Goal: Task Accomplishment & Management: Use online tool/utility

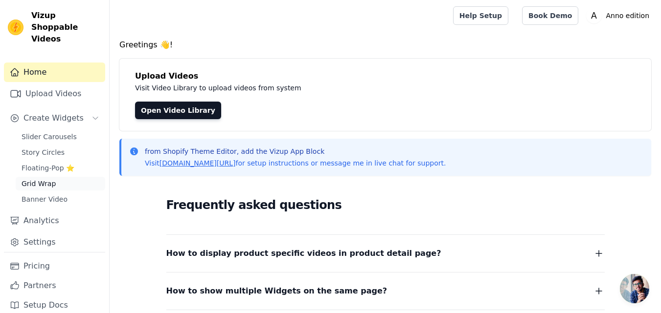
click at [48, 179] on span "Grid Wrap" at bounding box center [39, 184] width 34 height 10
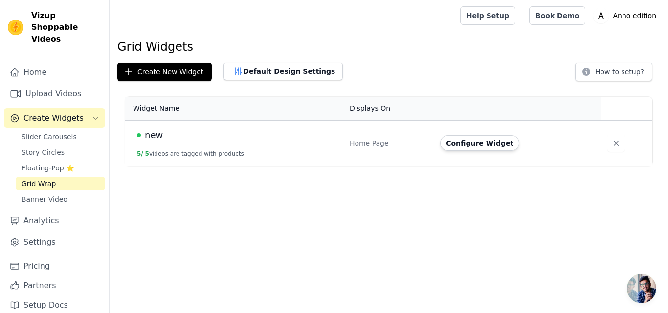
click at [210, 136] on div "new" at bounding box center [237, 136] width 201 height 14
click at [156, 140] on span "new" at bounding box center [154, 136] width 18 height 14
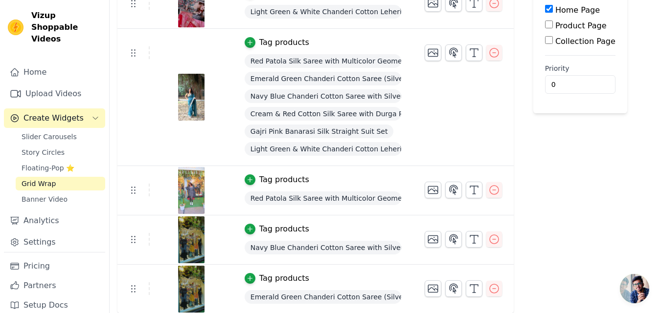
scroll to position [139, 0]
click at [69, 132] on span "Slider Carousels" at bounding box center [49, 137] width 55 height 10
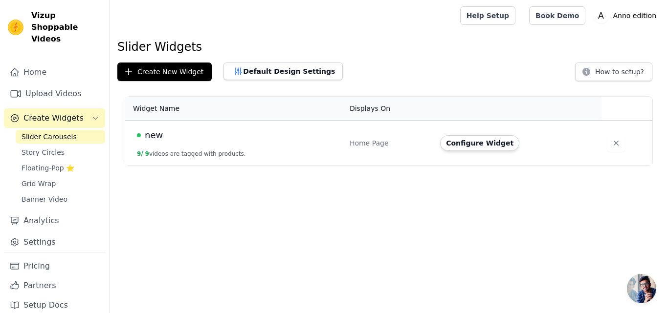
click at [166, 142] on td "new 9 / 9 videos are tagged with products." at bounding box center [234, 143] width 219 height 45
click at [154, 136] on span "new" at bounding box center [154, 136] width 18 height 14
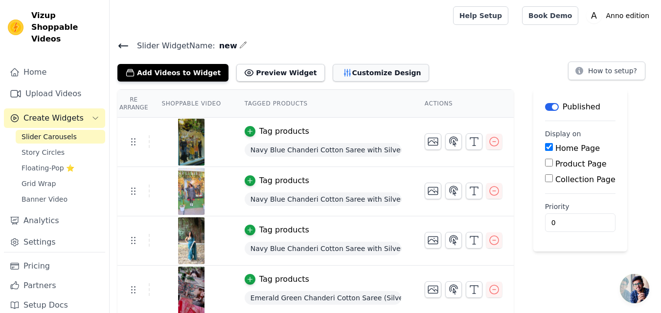
click at [344, 73] on icon "button" at bounding box center [347, 72] width 6 height 7
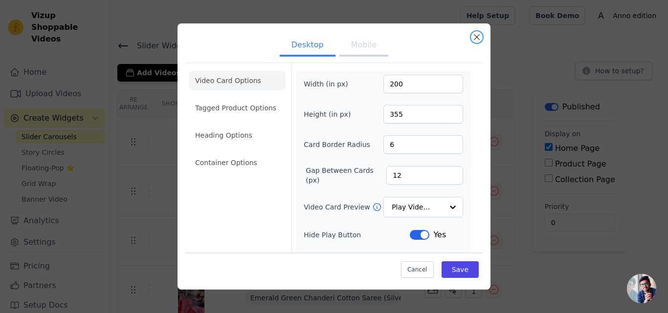
click at [476, 41] on button "Close modal" at bounding box center [477, 37] width 12 height 12
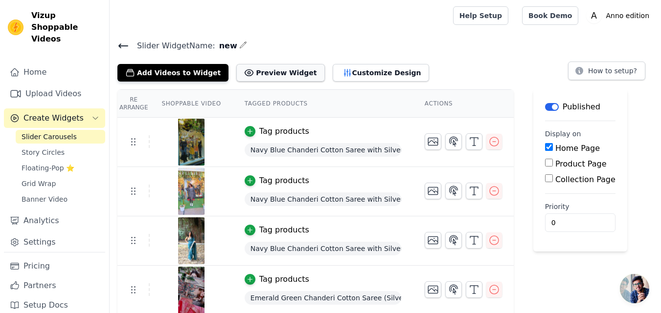
click at [275, 70] on button "Preview Widget" at bounding box center [280, 73] width 88 height 18
click at [370, 131] on div "Tag products" at bounding box center [322, 132] width 156 height 12
click at [259, 130] on div "Tag products" at bounding box center [284, 132] width 50 height 12
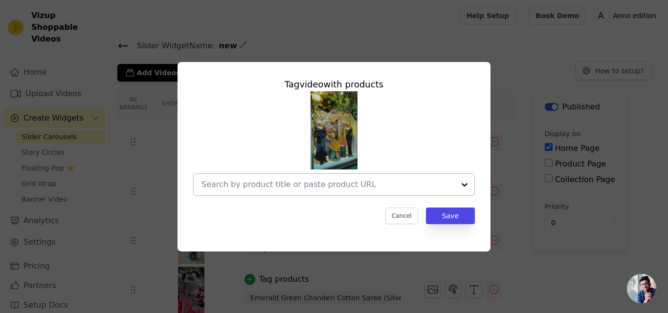
click at [456, 184] on div at bounding box center [465, 185] width 20 height 22
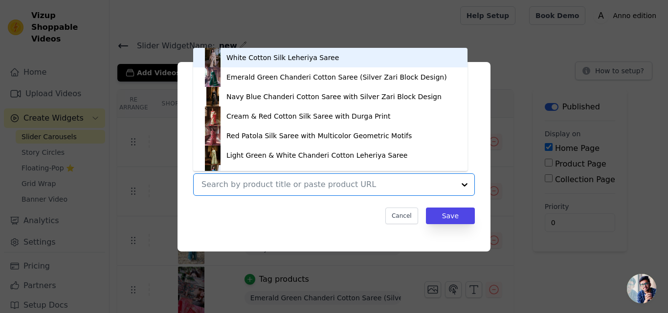
click at [462, 184] on div at bounding box center [465, 185] width 20 height 22
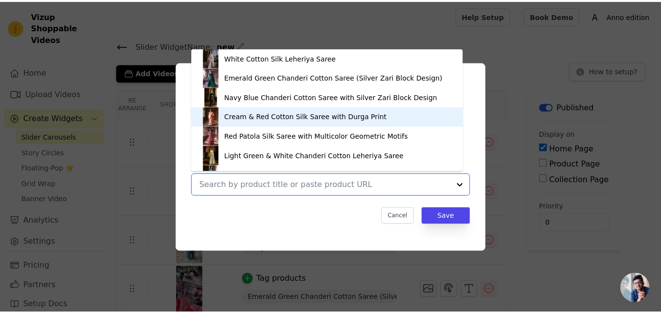
scroll to position [14, 0]
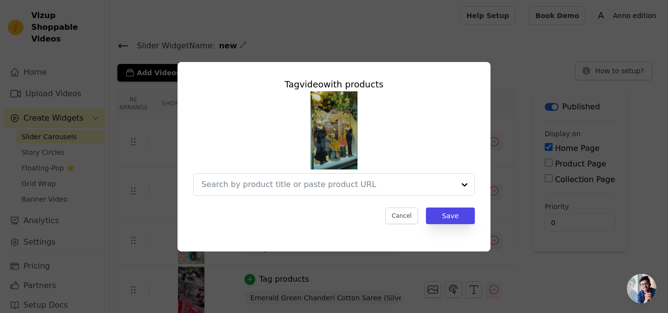
click at [265, 194] on div at bounding box center [327, 185] width 253 height 22
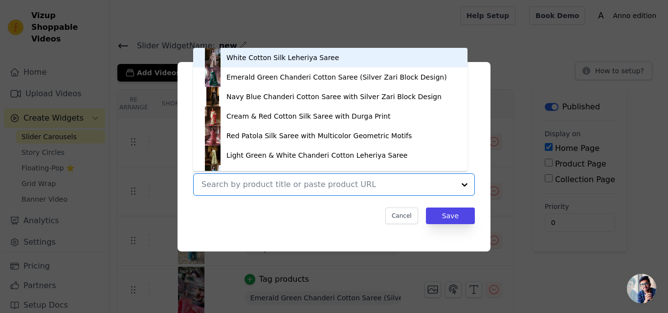
click at [263, 179] on input "text" at bounding box center [327, 185] width 253 height 12
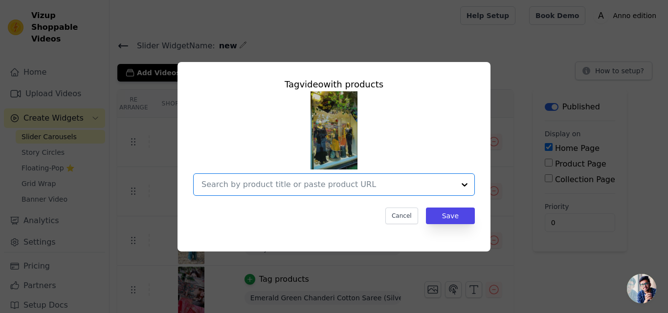
paste input "Rust Chanderi Cotton Saree with Zari Work"
type input "Rust Chanderi Cotton Saree with Zari Work"
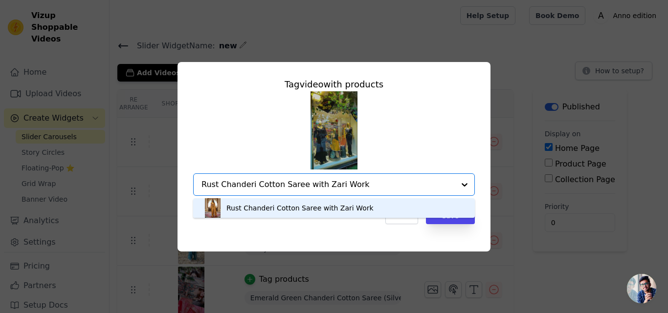
click at [443, 205] on div "Rust Chanderi Cotton Saree with Zari Work" at bounding box center [334, 209] width 262 height 20
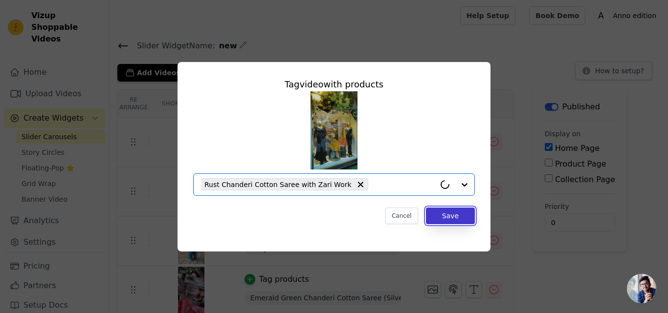
click at [449, 219] on button "Save" at bounding box center [450, 216] width 49 height 17
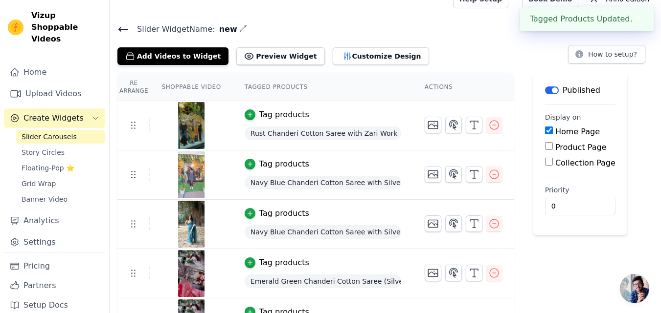
scroll to position [33, 0]
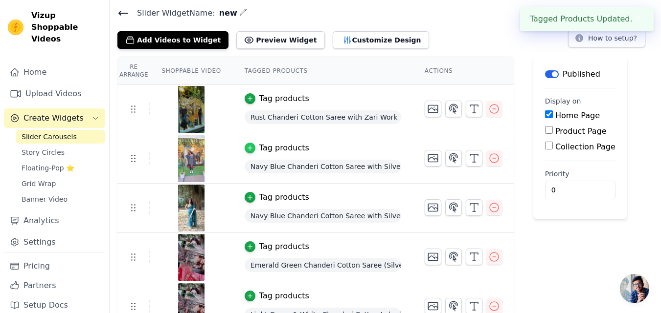
click at [247, 146] on icon "button" at bounding box center [249, 148] width 7 height 7
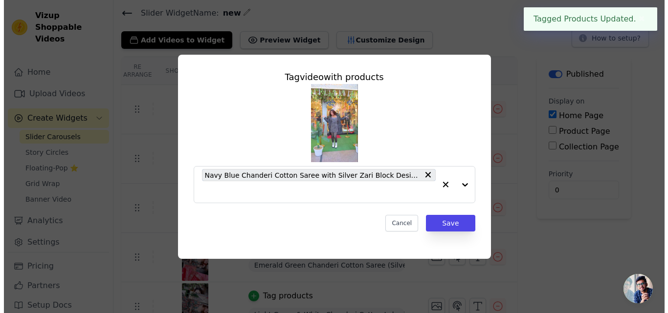
scroll to position [0, 0]
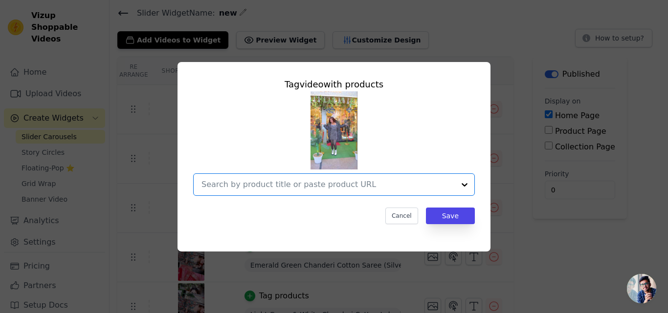
click at [404, 182] on input "text" at bounding box center [327, 185] width 253 height 12
click at [339, 185] on input "text" at bounding box center [327, 185] width 253 height 12
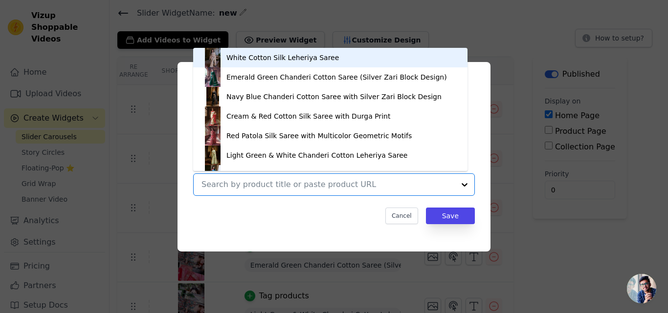
click at [339, 185] on input "text" at bounding box center [327, 185] width 253 height 12
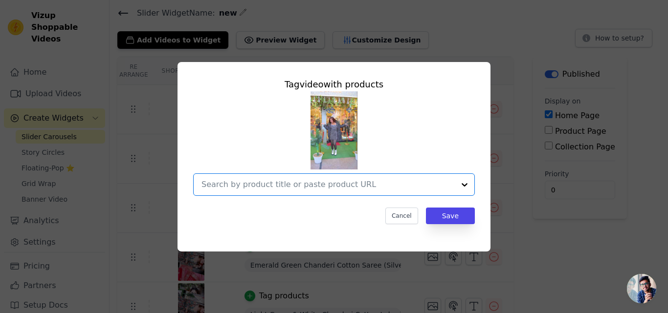
paste input "Rani Pink Printed Chanderi Cotton Saree"
type input "Rani Pink Printed Chanderi Cotton Saree"
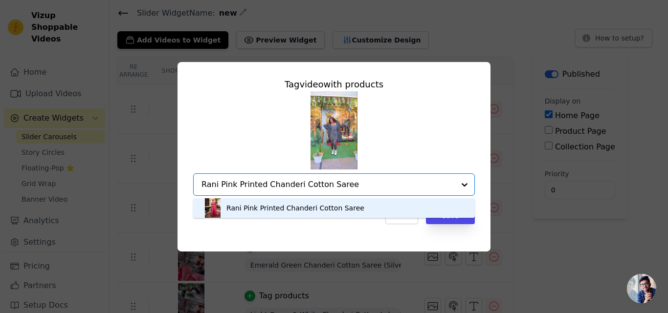
click at [213, 201] on img at bounding box center [213, 209] width 20 height 20
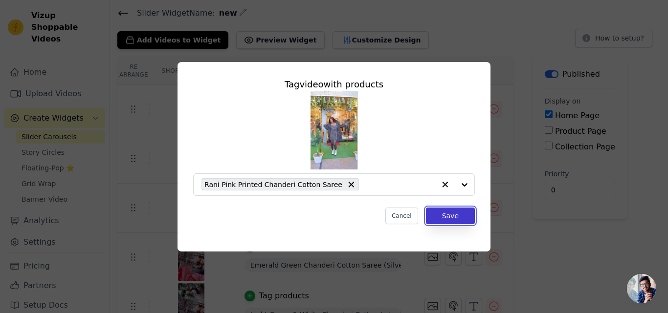
click at [445, 218] on button "Save" at bounding box center [450, 216] width 49 height 17
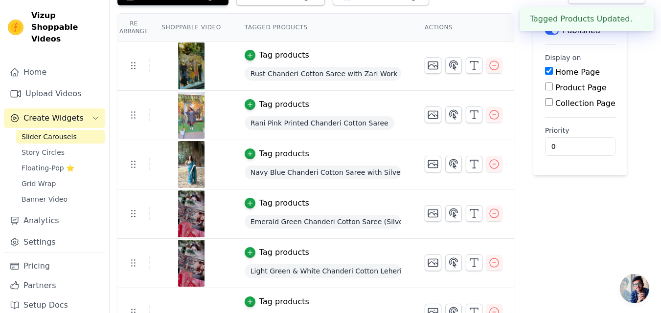
scroll to position [82, 0]
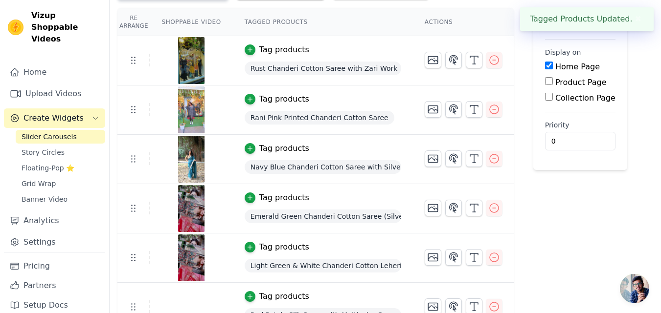
click at [213, 161] on div at bounding box center [191, 159] width 82 height 47
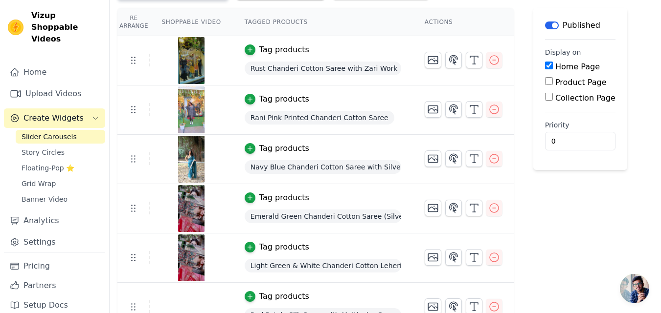
click at [192, 156] on img at bounding box center [191, 159] width 27 height 47
click at [271, 148] on div "Tag products" at bounding box center [284, 149] width 50 height 12
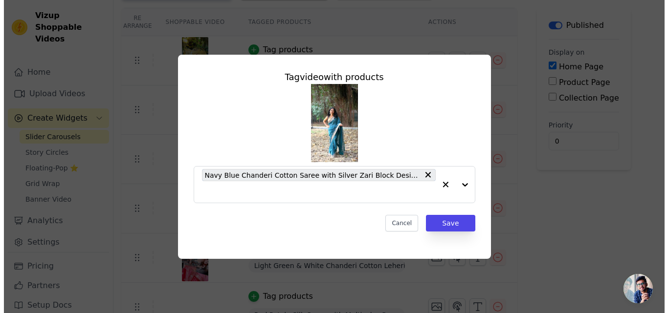
scroll to position [0, 0]
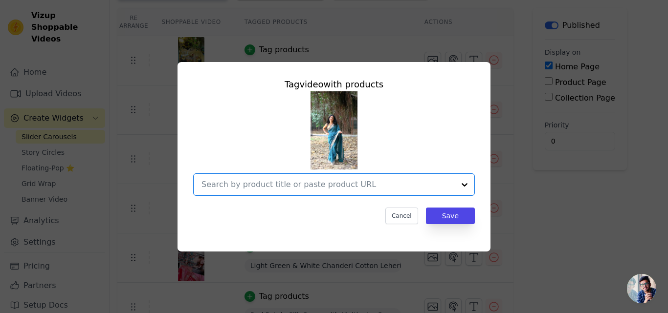
click at [312, 181] on input "text" at bounding box center [327, 185] width 253 height 12
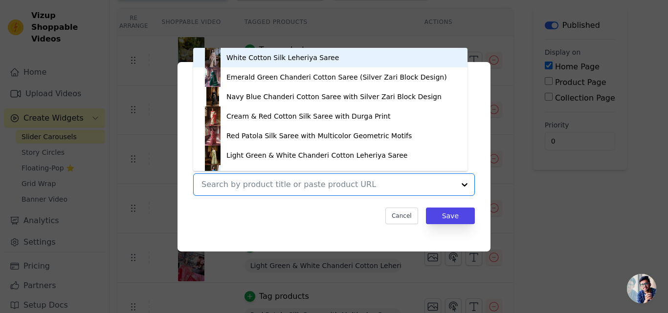
paste input "Rani Pink Chanderi Cotton Saree with Traditional Print"
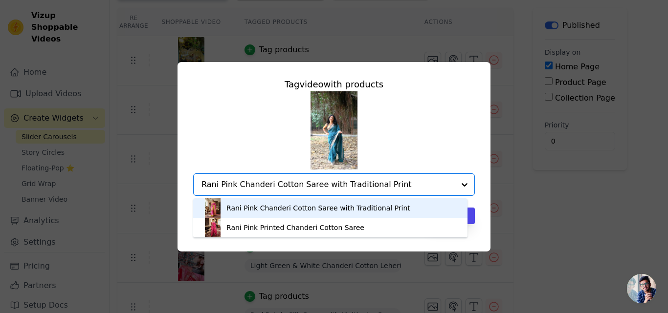
type input "Rani Pink Chanderi Cotton Saree with Traditional Print"
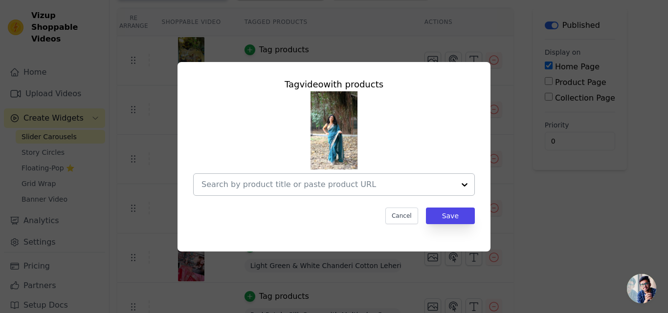
click at [277, 177] on div at bounding box center [327, 185] width 253 height 22
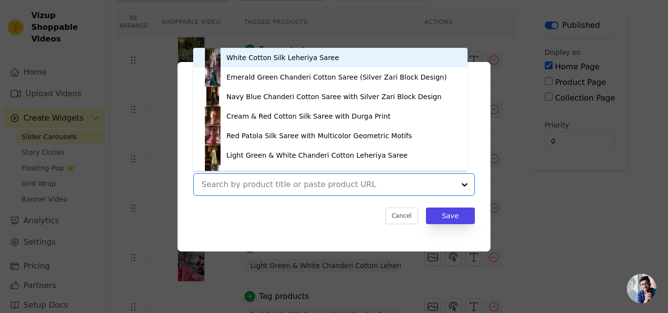
paste input "Rani Pink Chanderi Cotton Saree with Traditional Print"
type input "Rani Pink Chanderi Cotton Saree with Traditional Print"
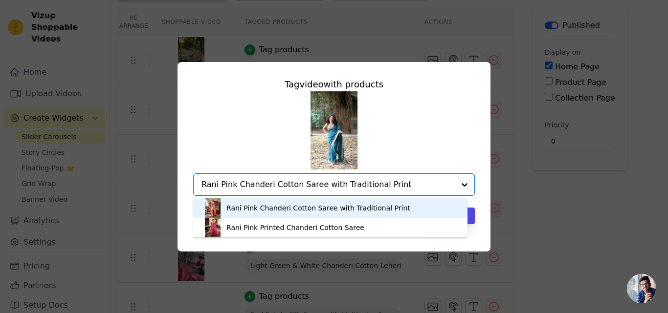
click at [220, 207] on img at bounding box center [213, 209] width 20 height 20
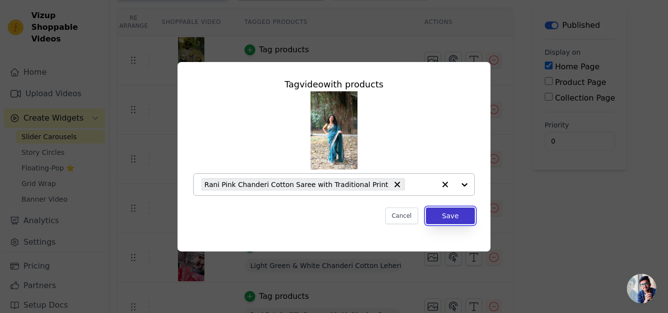
click at [446, 210] on button "Save" at bounding box center [450, 216] width 49 height 17
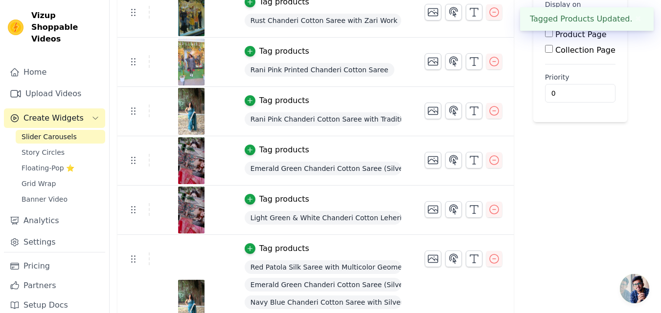
scroll to position [131, 0]
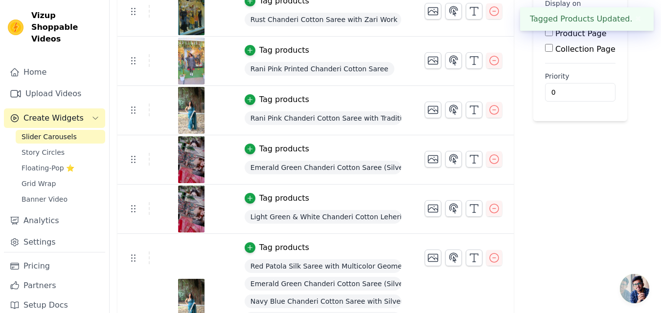
click at [288, 151] on div "Tag products" at bounding box center [284, 149] width 50 height 12
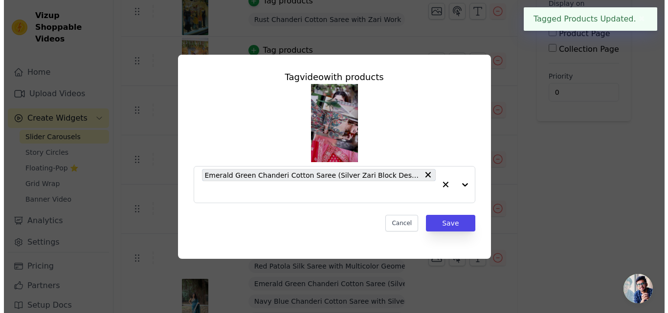
scroll to position [0, 0]
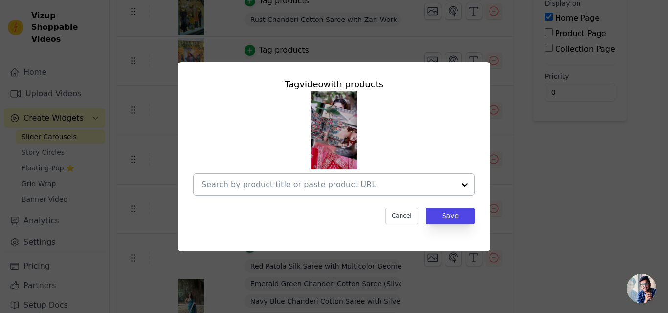
click at [310, 193] on div at bounding box center [327, 185] width 253 height 22
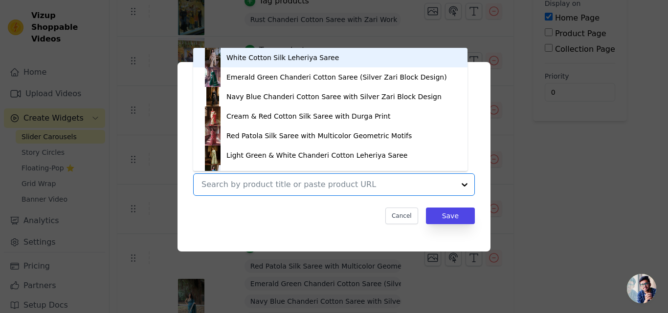
click at [309, 184] on input "text" at bounding box center [327, 185] width 253 height 12
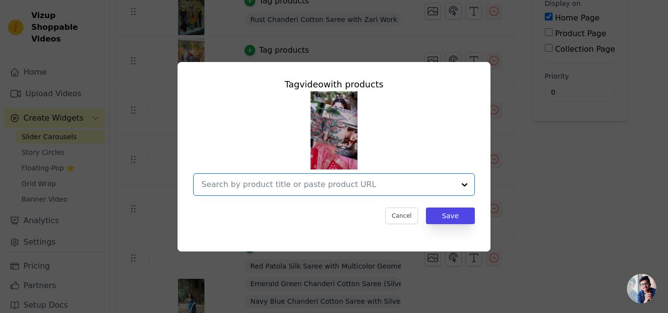
paste input "Pink Cotton Silk Saree with Batik Print"
type input "Pink Cotton Silk Saree with Batik Print"
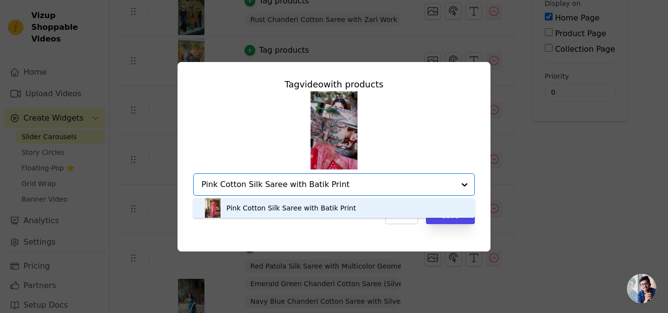
click at [408, 209] on div "Pink Cotton Silk Saree with Batik Print" at bounding box center [334, 209] width 262 height 20
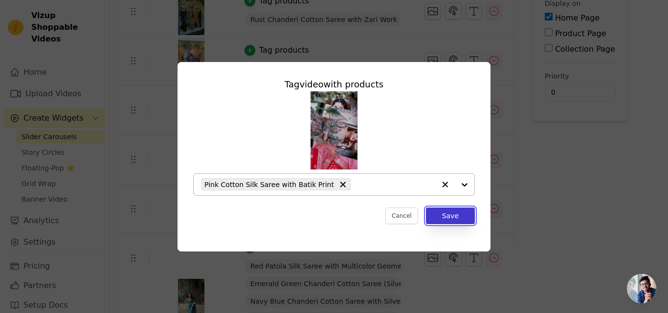
click at [443, 215] on button "Save" at bounding box center [450, 216] width 49 height 17
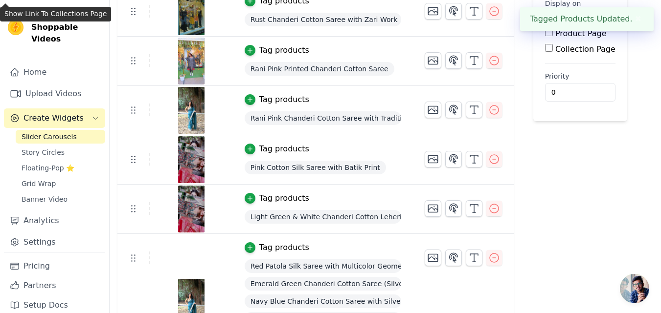
scroll to position [131, 0]
click at [289, 202] on div "Tag products" at bounding box center [284, 199] width 50 height 12
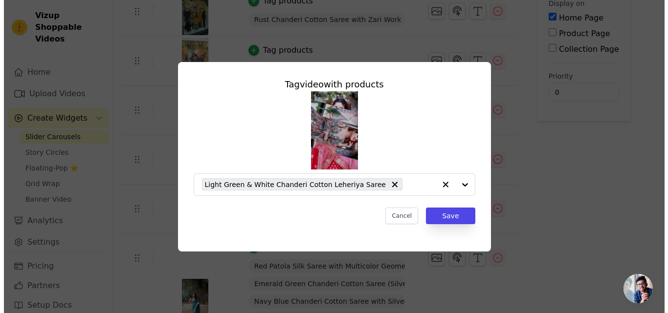
scroll to position [0, 0]
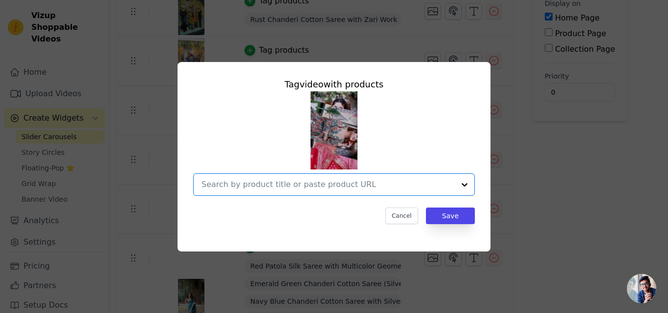
click at [297, 187] on input "text" at bounding box center [327, 185] width 253 height 12
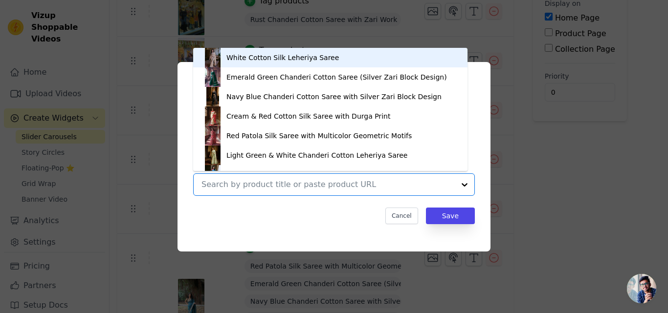
paste input "Peach Cotton Silk Saree with Batik Print"
type input "Peach Cotton Silk Saree with Batik Print"
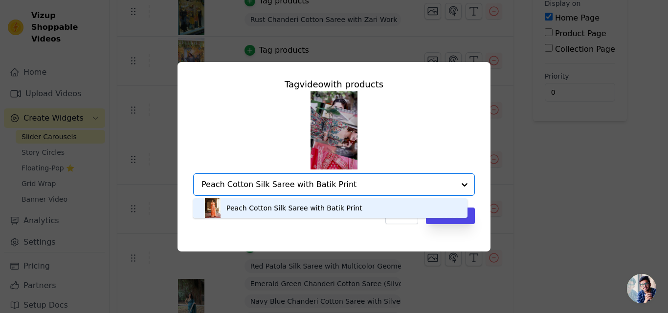
click at [302, 203] on div "Peach Cotton Silk Saree with Batik Print" at bounding box center [294, 208] width 136 height 10
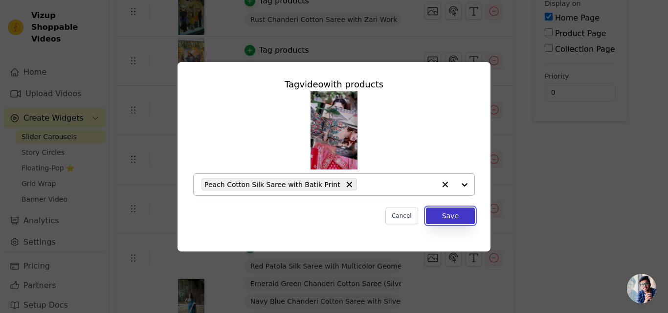
click at [450, 218] on button "Save" at bounding box center [450, 216] width 49 height 17
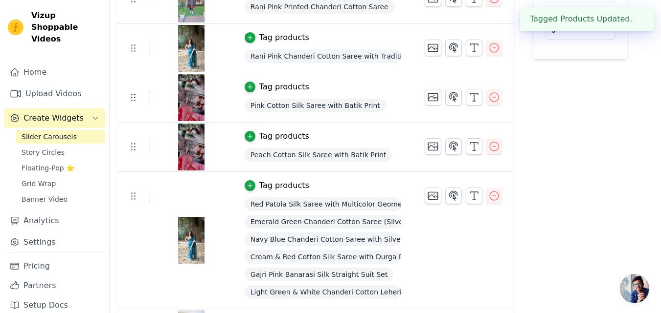
scroll to position [196, 0]
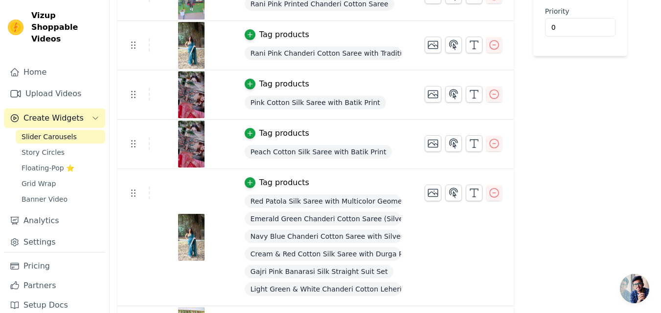
click at [262, 182] on div "Tag products" at bounding box center [284, 183] width 50 height 12
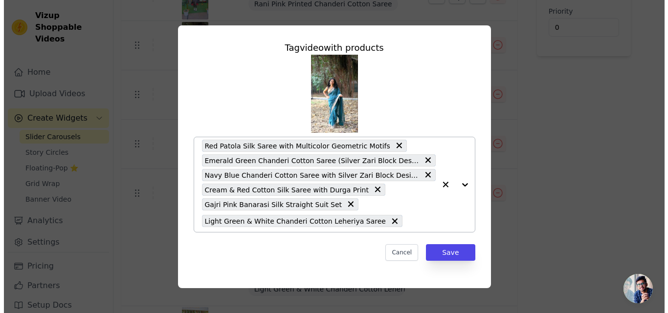
scroll to position [0, 0]
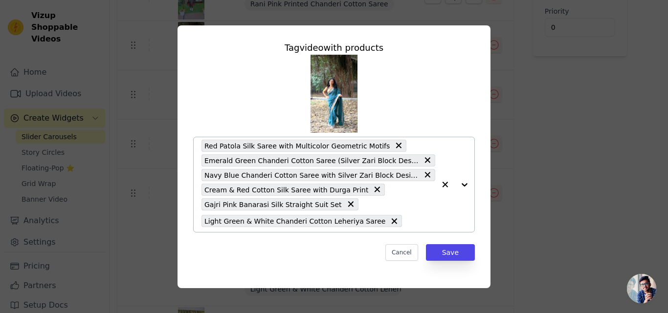
click at [394, 149] on icon at bounding box center [399, 146] width 10 height 10
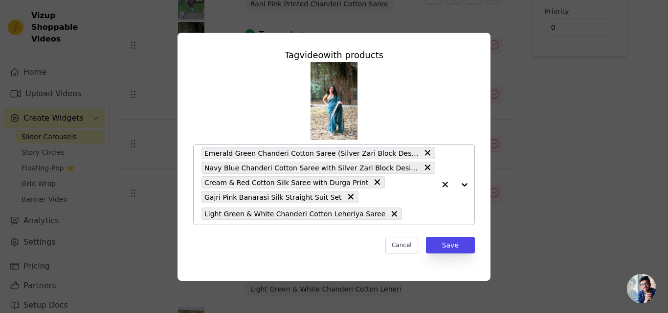
click at [378, 149] on span "Emerald Green Chanderi Cotton Saree (Silver Zari Block Design)" at bounding box center [311, 153] width 214 height 11
click at [377, 148] on span "Emerald Green Chanderi Cotton Saree (Silver Zari Block Design)" at bounding box center [311, 153] width 214 height 11
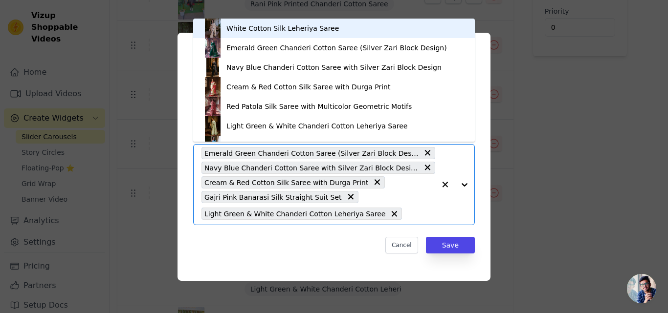
click at [425, 153] on icon at bounding box center [428, 153] width 6 height 6
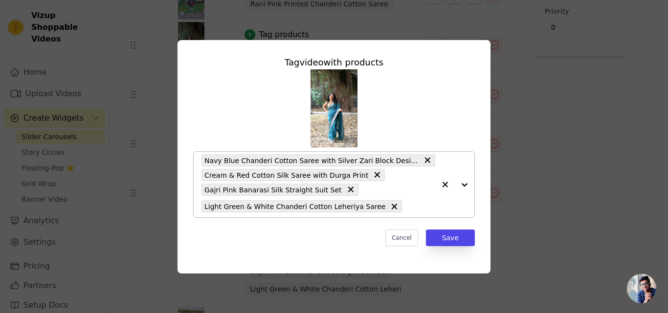
click at [405, 153] on div "Navy Blue Chanderi Cotton Saree with Silver Zari Block Design Cream & Red Cotto…" at bounding box center [318, 185] width 234 height 66
click at [425, 160] on icon at bounding box center [428, 160] width 6 height 6
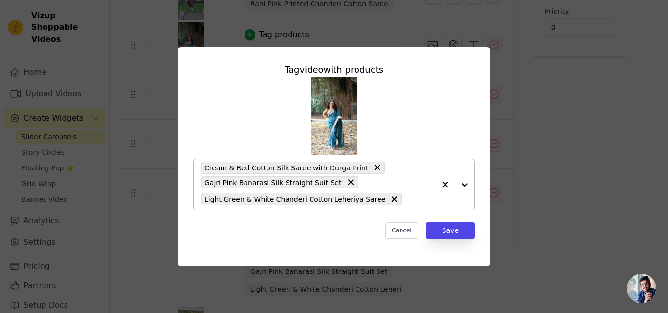
click at [372, 165] on icon at bounding box center [377, 168] width 10 height 10
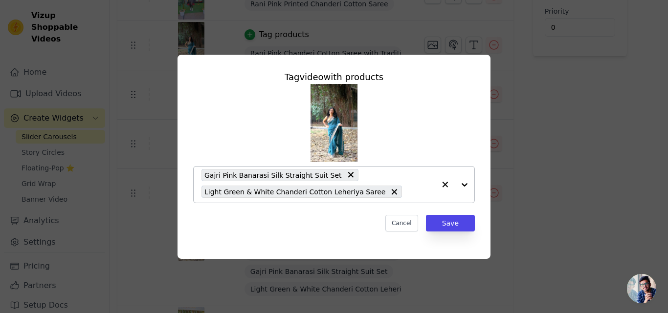
click at [346, 176] on icon at bounding box center [351, 175] width 10 height 10
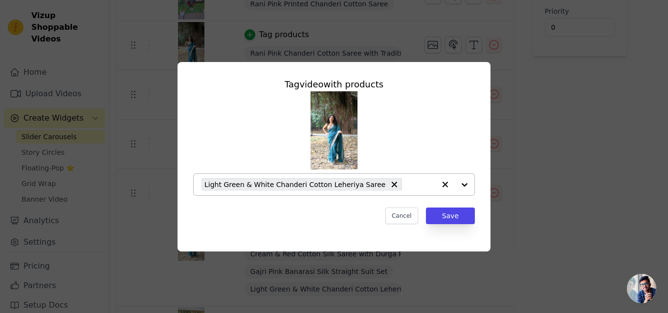
click at [378, 184] on div "Light Green & White Chanderi Cotton Leheriya Saree" at bounding box center [301, 184] width 200 height 12
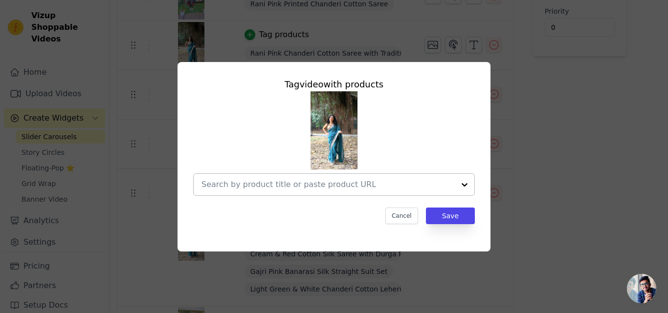
click at [368, 182] on input "text" at bounding box center [327, 185] width 253 height 12
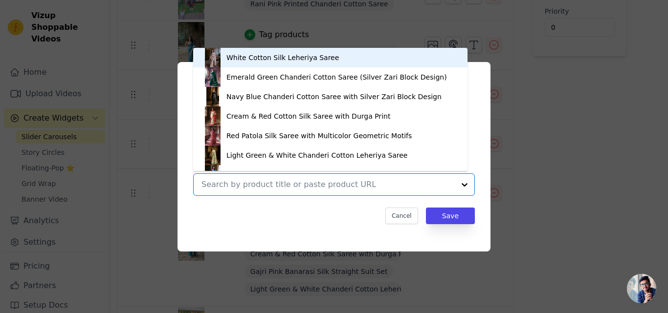
paste input "Peach Chanderi Cotton Saree with Floral Print"
type input "Peach Chanderi Cotton Saree with Floral Print"
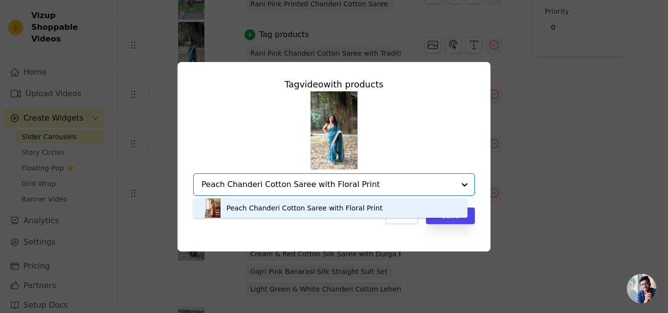
click at [360, 208] on div "Peach Chanderi Cotton Saree with Floral Print" at bounding box center [304, 208] width 156 height 10
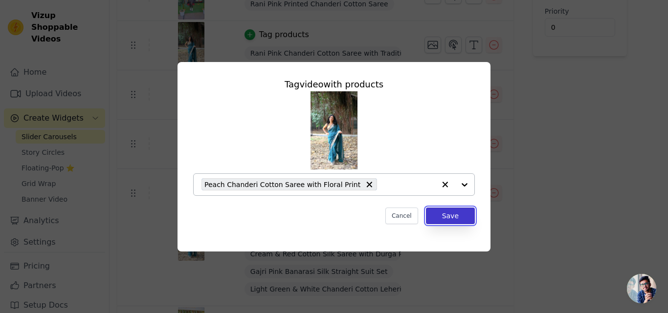
click at [442, 213] on button "Save" at bounding box center [450, 216] width 49 height 17
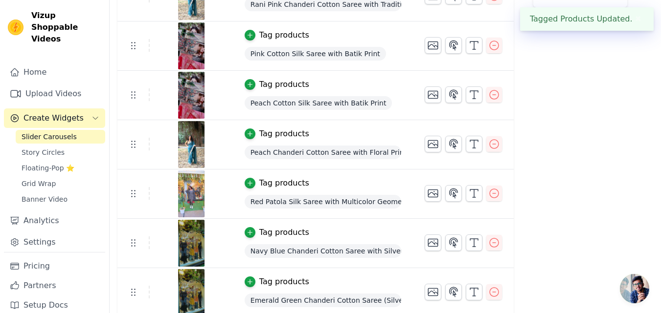
scroll to position [248, 0]
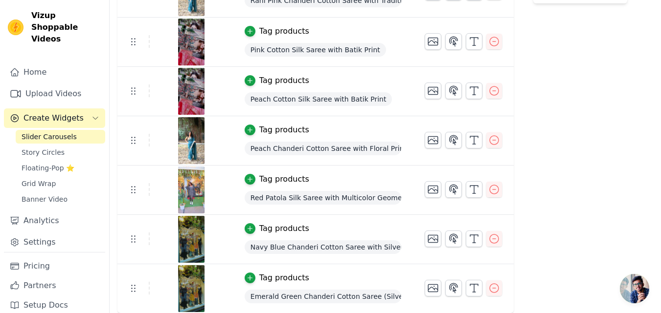
click at [267, 176] on div "Tag products" at bounding box center [284, 180] width 50 height 12
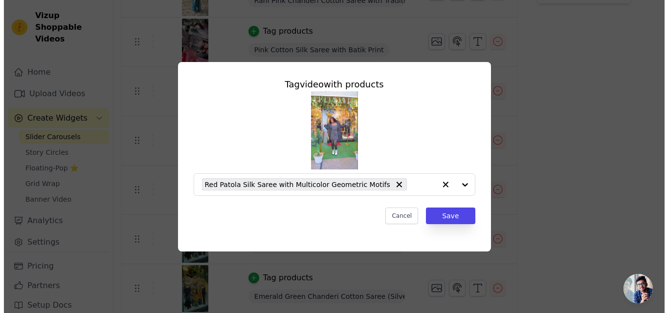
scroll to position [0, 0]
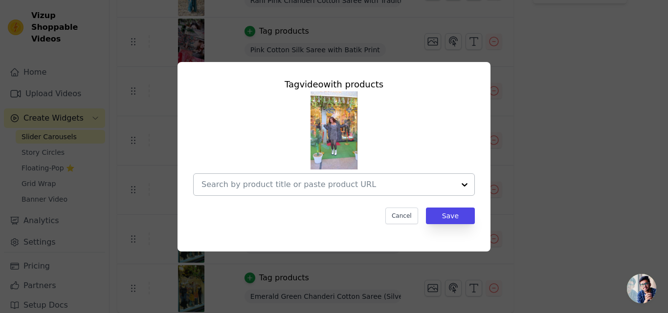
click at [332, 182] on input "text" at bounding box center [327, 185] width 253 height 12
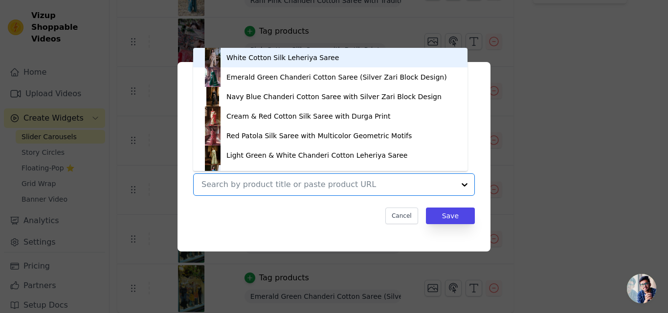
paste input "Grey Chanderi Cotton Saree with Floral Print"
type input "Grey Chanderi Cotton Saree with Floral Print"
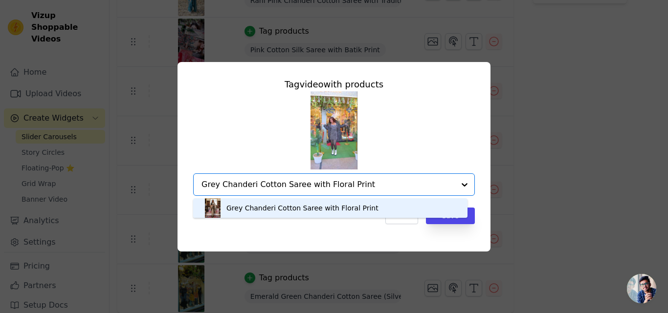
click at [342, 203] on div "Grey Chanderi Cotton Saree with Floral Print" at bounding box center [302, 208] width 152 height 10
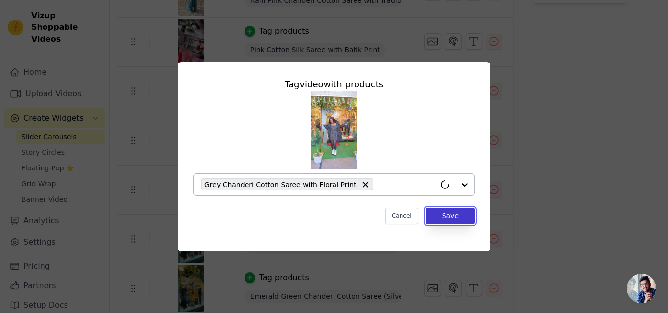
click at [440, 215] on button "Save" at bounding box center [450, 216] width 49 height 17
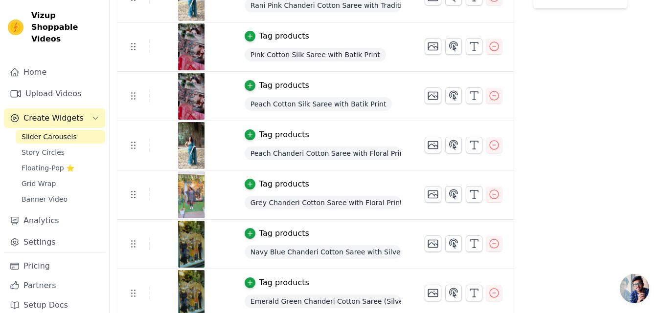
scroll to position [248, 0]
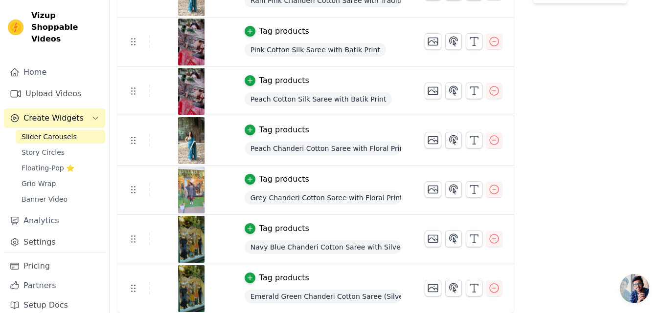
click at [280, 242] on span "Navy Blue Chanderi Cotton Saree with Silver Zari Block Design" at bounding box center [322, 248] width 156 height 14
click at [275, 236] on td "Tag products Navy Blue Chanderi Cotton Saree with Silver Zari Block Design" at bounding box center [323, 239] width 180 height 49
click at [276, 229] on div "Tag products" at bounding box center [284, 229] width 50 height 12
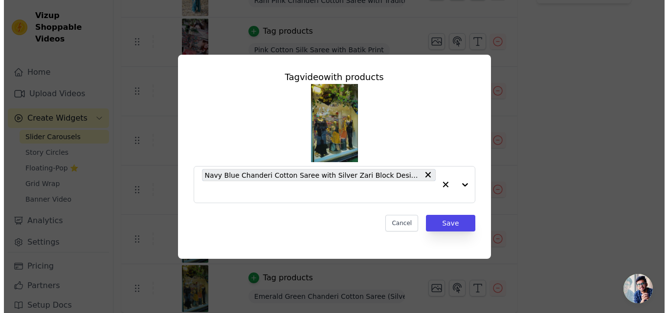
scroll to position [0, 0]
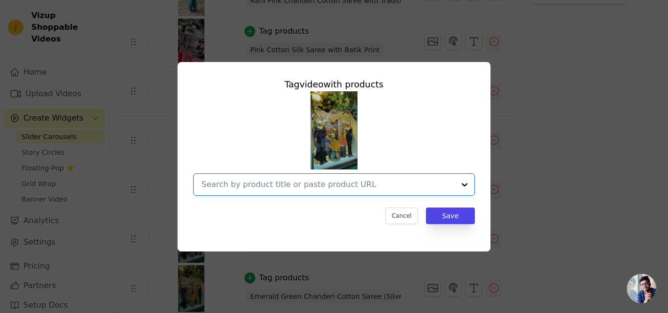
click at [393, 187] on input "text" at bounding box center [327, 185] width 253 height 12
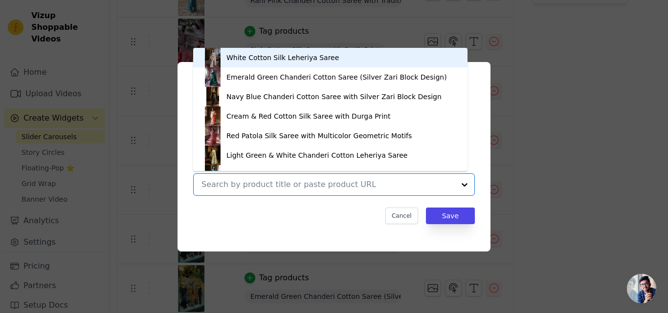
paste input "Green Printed Chanderi Cotton Saree"
type input "Green Printed Chanderi Cotton Saree"
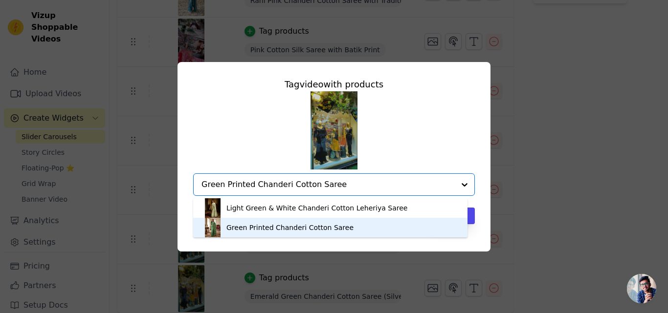
click at [369, 221] on div "Green Printed Chanderi Cotton Saree" at bounding box center [330, 228] width 255 height 20
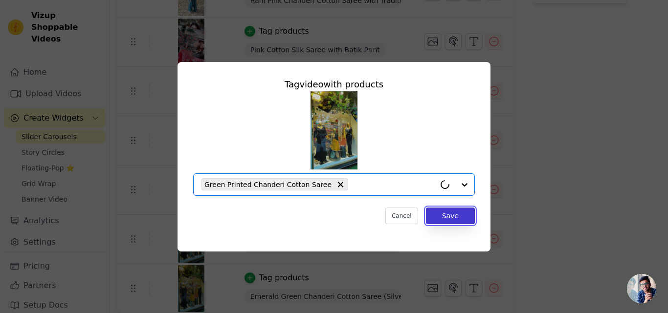
click at [463, 209] on button "Save" at bounding box center [450, 216] width 49 height 17
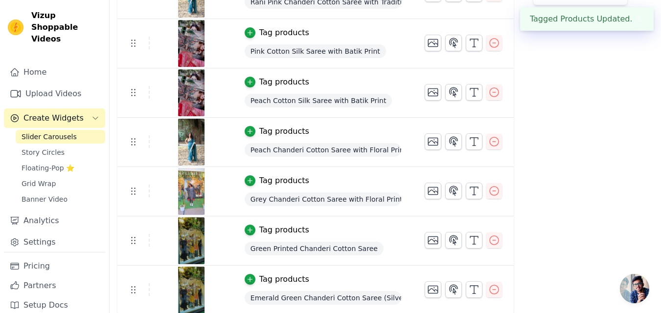
scroll to position [248, 0]
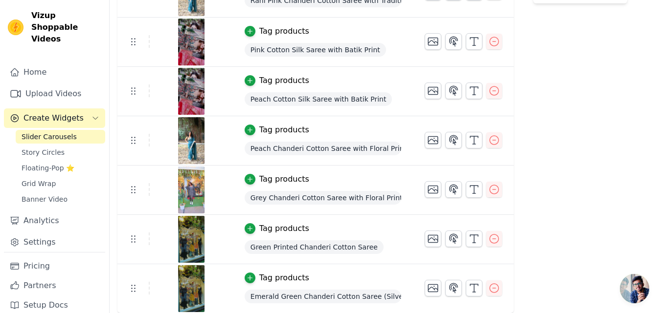
click at [283, 280] on div "Tag products" at bounding box center [284, 278] width 50 height 12
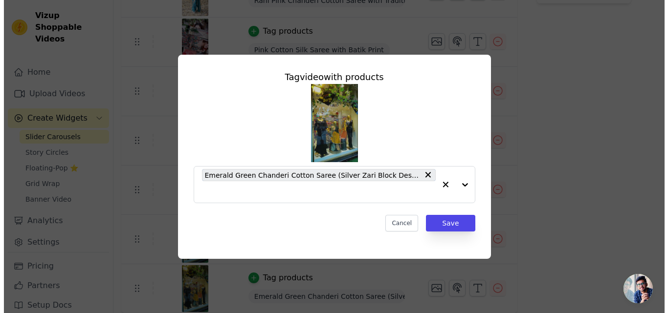
scroll to position [0, 0]
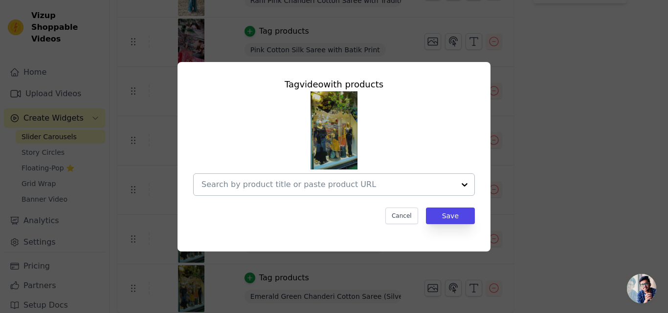
click at [234, 183] on input "text" at bounding box center [327, 185] width 253 height 12
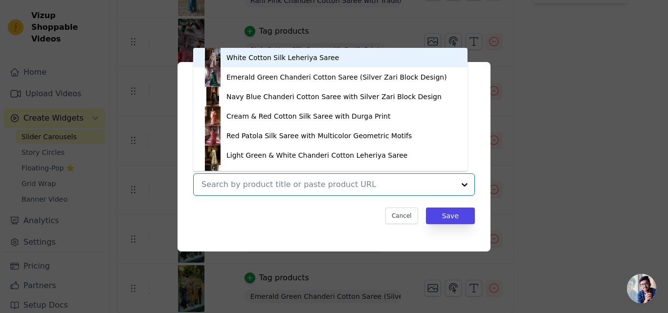
paste input "Golden Chanderi Cotton Saree with Floral Print"
type input "Golden Chanderi Cotton Saree with Floral Print"
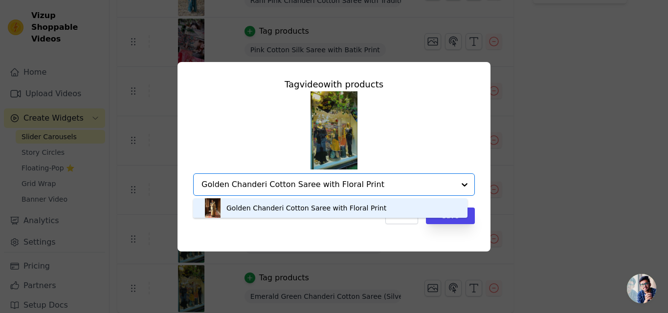
click at [325, 208] on div "Golden Chanderi Cotton Saree with Floral Print" at bounding box center [306, 208] width 160 height 10
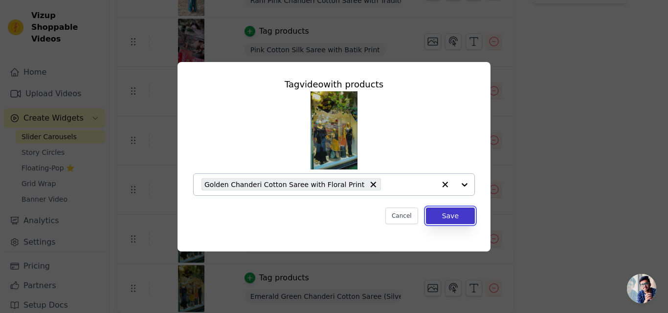
click at [444, 216] on button "Save" at bounding box center [450, 216] width 49 height 17
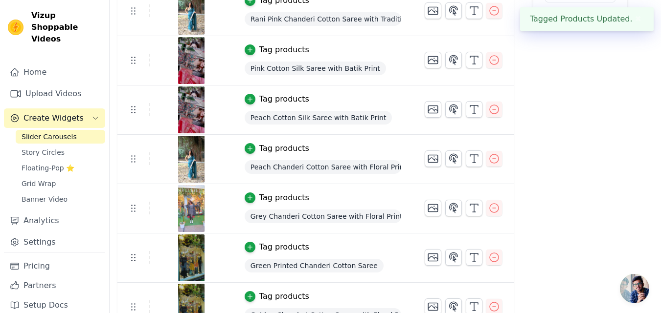
scroll to position [232, 0]
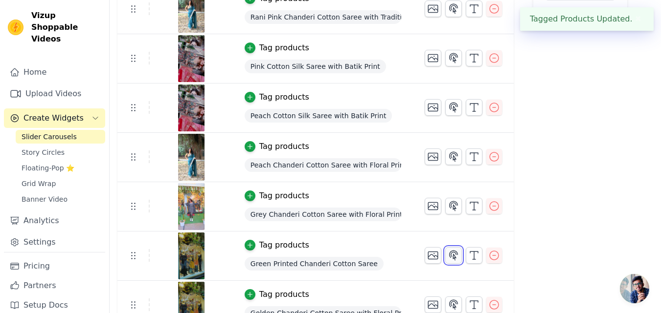
click at [447, 254] on icon "button" at bounding box center [453, 256] width 12 height 12
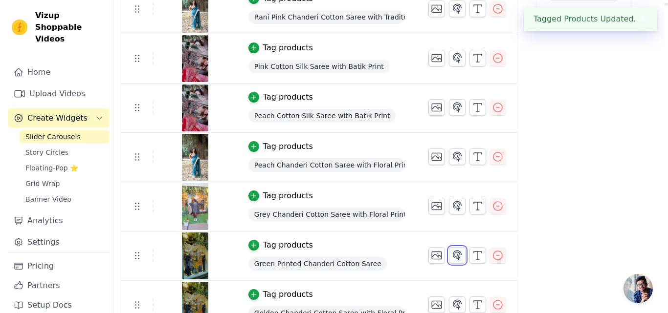
scroll to position [0, 0]
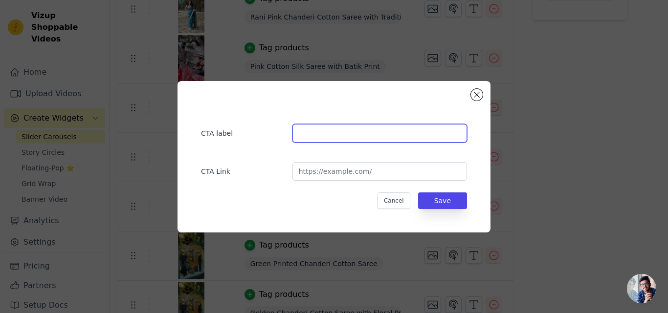
click at [377, 130] on input "text" at bounding box center [379, 133] width 175 height 19
type input "BUY NOW"
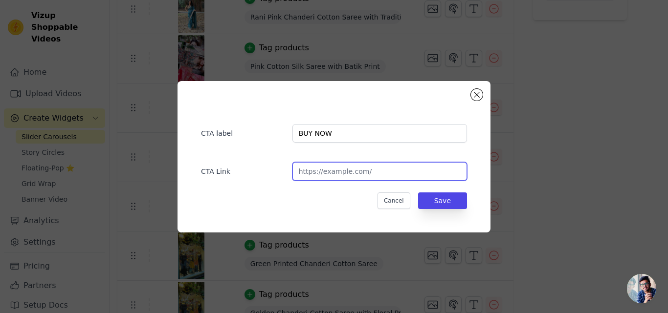
click at [335, 174] on input "url" at bounding box center [379, 171] width 175 height 19
click at [473, 87] on div "CTA label BUY NOW CTA Link Cancel Save" at bounding box center [334, 157] width 313 height 152
click at [477, 89] on div "CTA label BUY NOW CTA Link Cancel Save" at bounding box center [334, 157] width 313 height 152
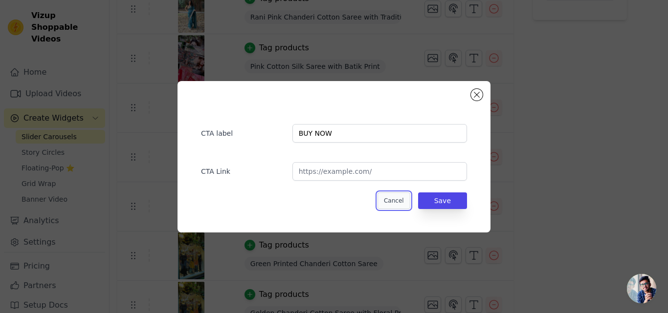
click at [390, 202] on button "Cancel" at bounding box center [394, 201] width 33 height 17
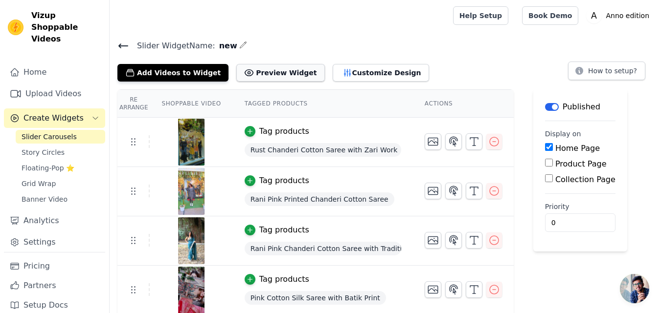
click at [253, 69] on button "Preview Widget" at bounding box center [280, 73] width 88 height 18
click at [50, 211] on link "Analytics" at bounding box center [54, 221] width 101 height 20
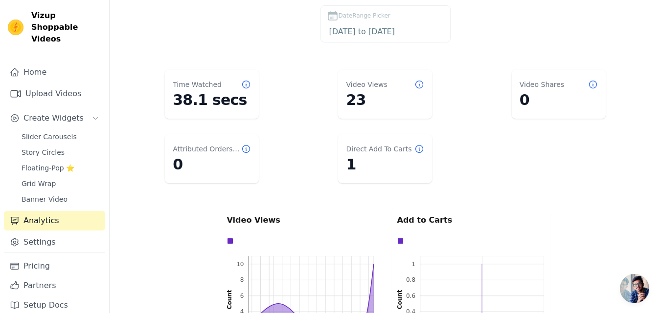
scroll to position [33, 0]
